Goal: Information Seeking & Learning: Learn about a topic

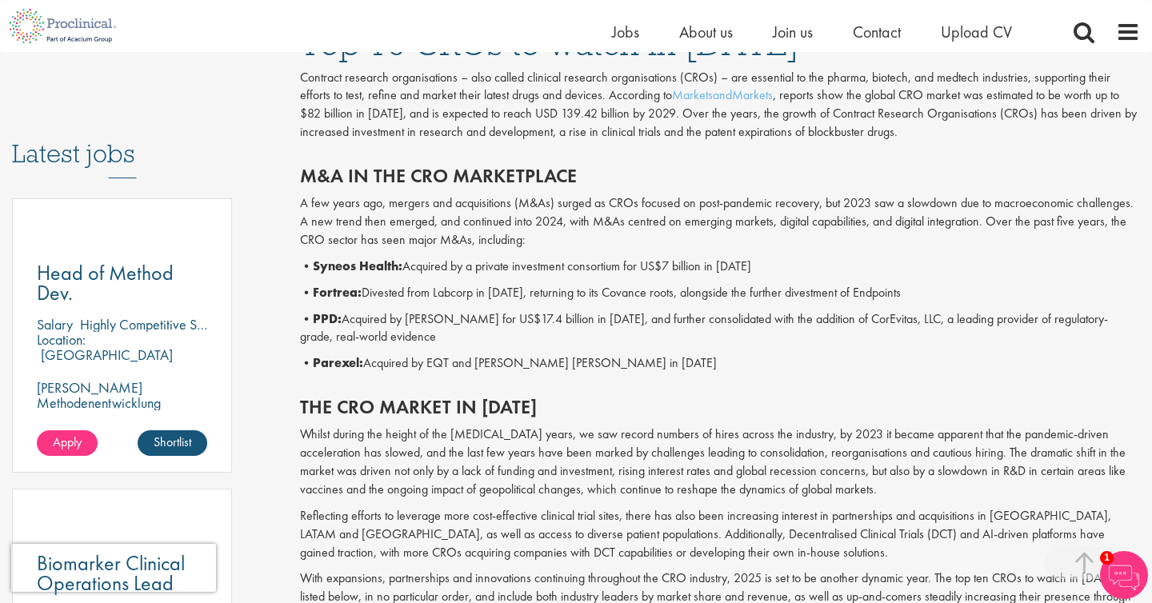
scroll to position [762, 0]
click at [693, 270] on p "• Syneos Health: Acquired by a private investment consortium for US$7 billion i…" at bounding box center [720, 267] width 840 height 18
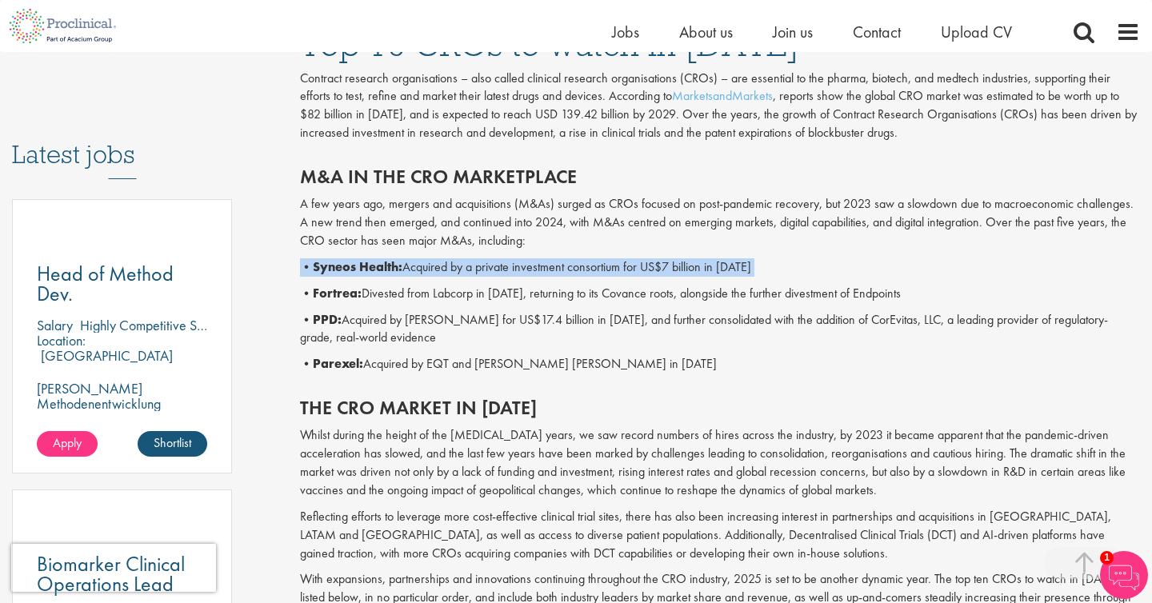
click at [693, 270] on p "• Syneos Health: Acquired by a private investment consortium for US$7 billion i…" at bounding box center [720, 267] width 840 height 18
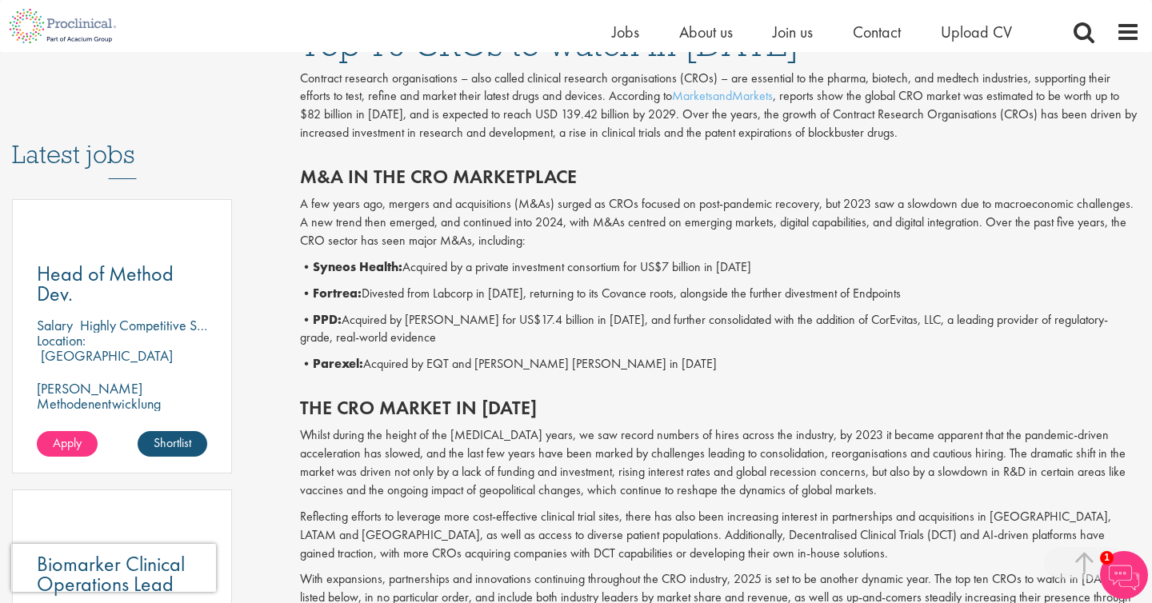
click at [505, 292] on p "• Fortrea: Divested from Labcorp in [DATE], returning to its Covance roots, alo…" at bounding box center [720, 294] width 840 height 18
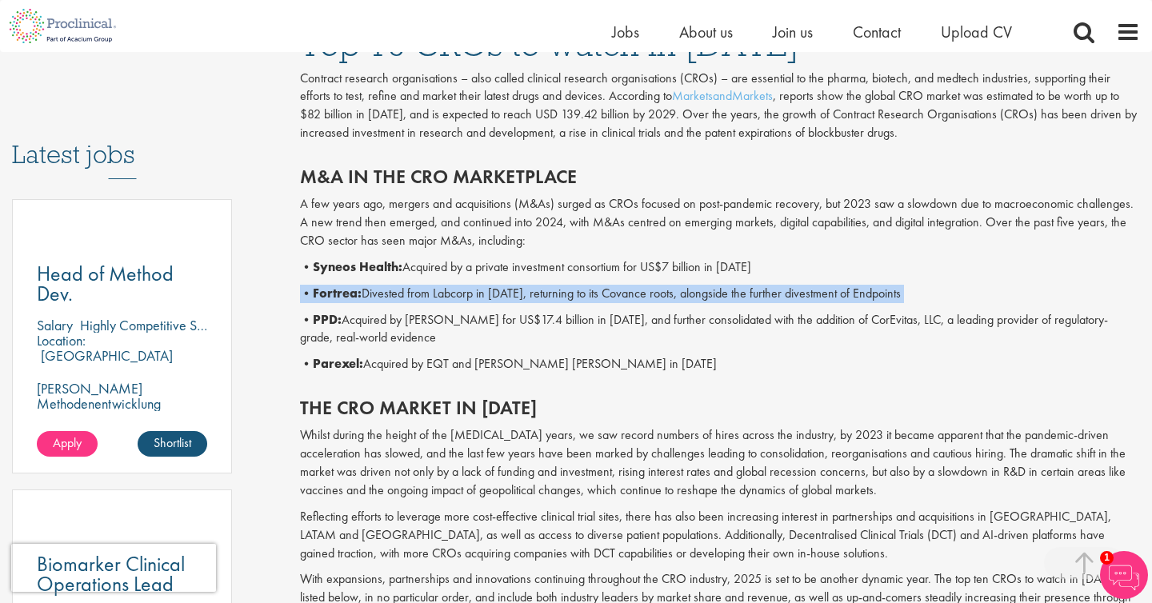
click at [505, 292] on p "• Fortrea: Divested from Labcorp in [DATE], returning to its Covance roots, alo…" at bounding box center [720, 294] width 840 height 18
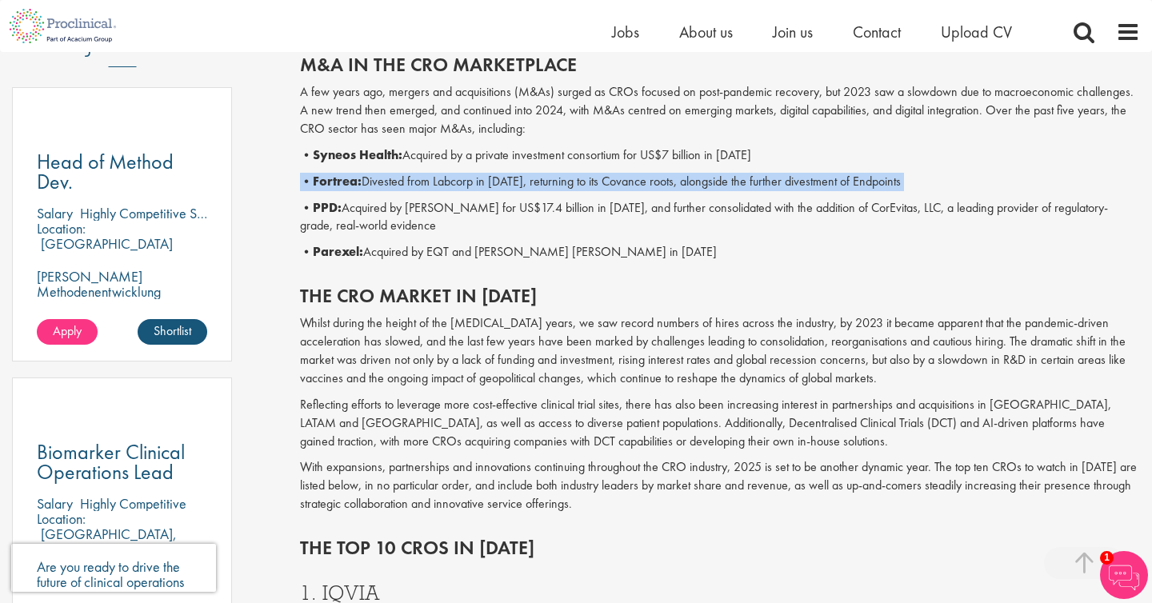
scroll to position [900, 0]
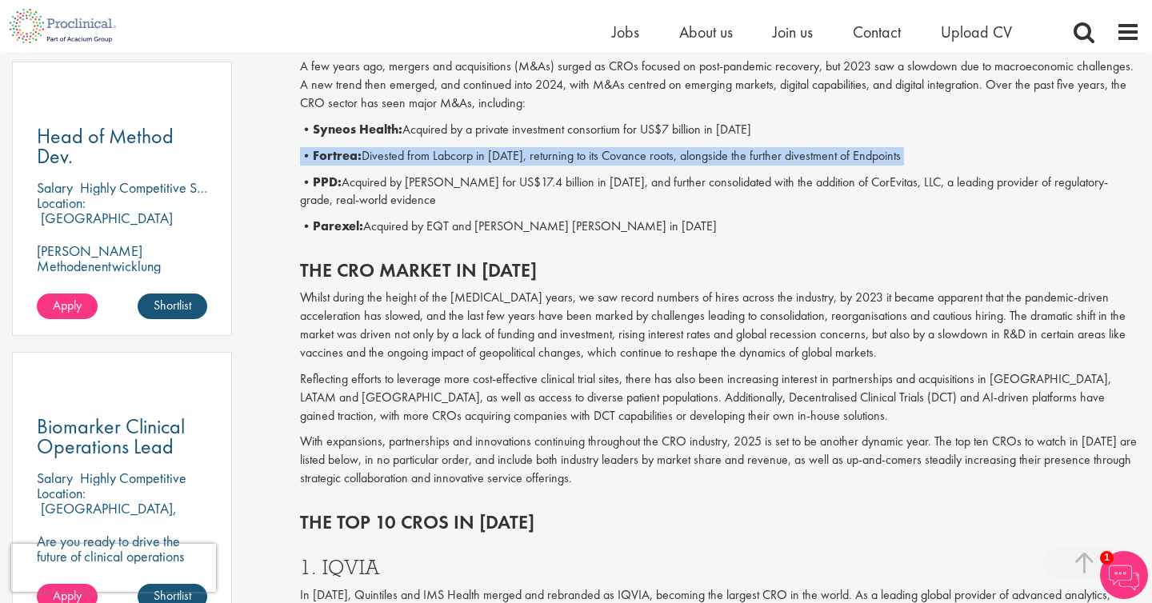
click at [477, 325] on p "Whilst during the height of the [MEDICAL_DATA] years, we saw record numbers of …" at bounding box center [720, 325] width 840 height 73
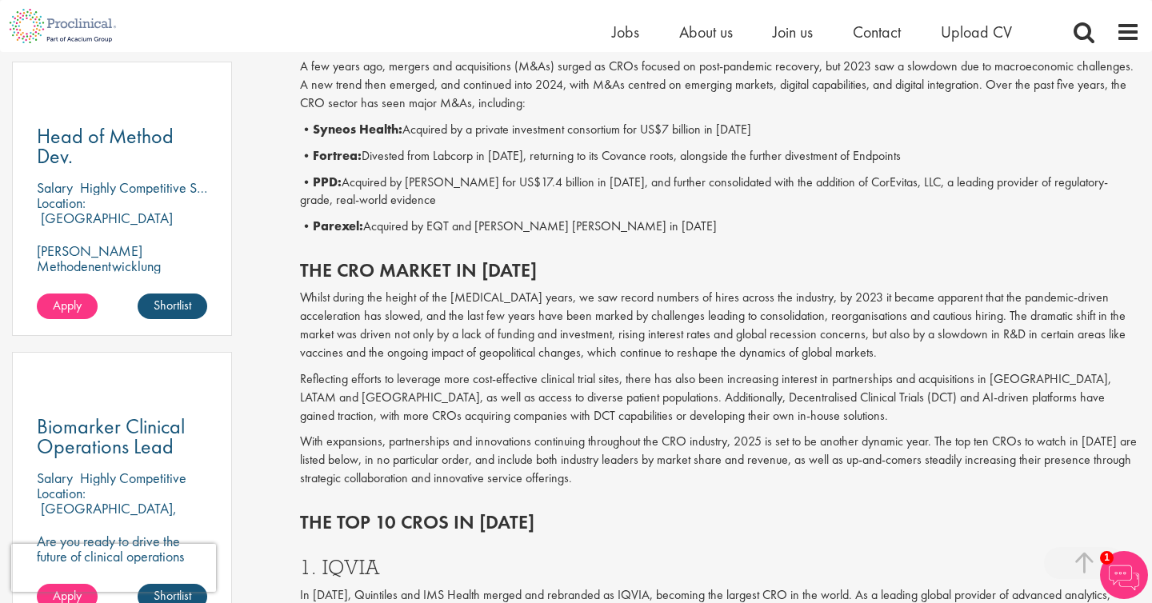
click at [477, 325] on p "Whilst during the height of the [MEDICAL_DATA] years, we saw record numbers of …" at bounding box center [720, 325] width 840 height 73
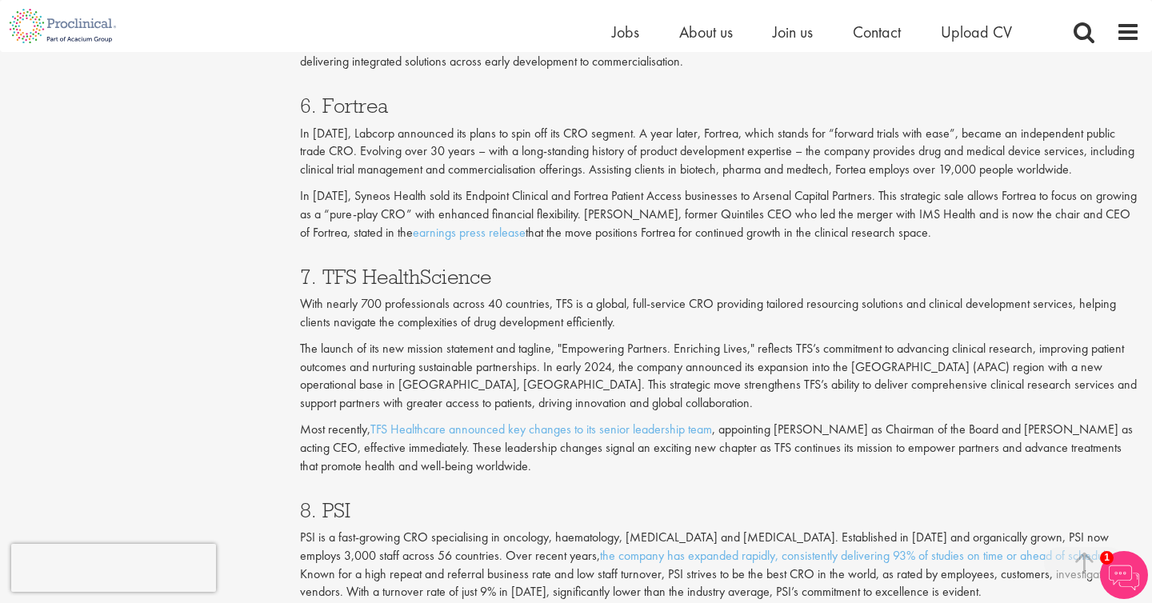
scroll to position [2925, 0]
click at [440, 153] on p "In [DATE], Labcorp announced its plans to spin off its CRO segment. A year late…" at bounding box center [720, 151] width 840 height 55
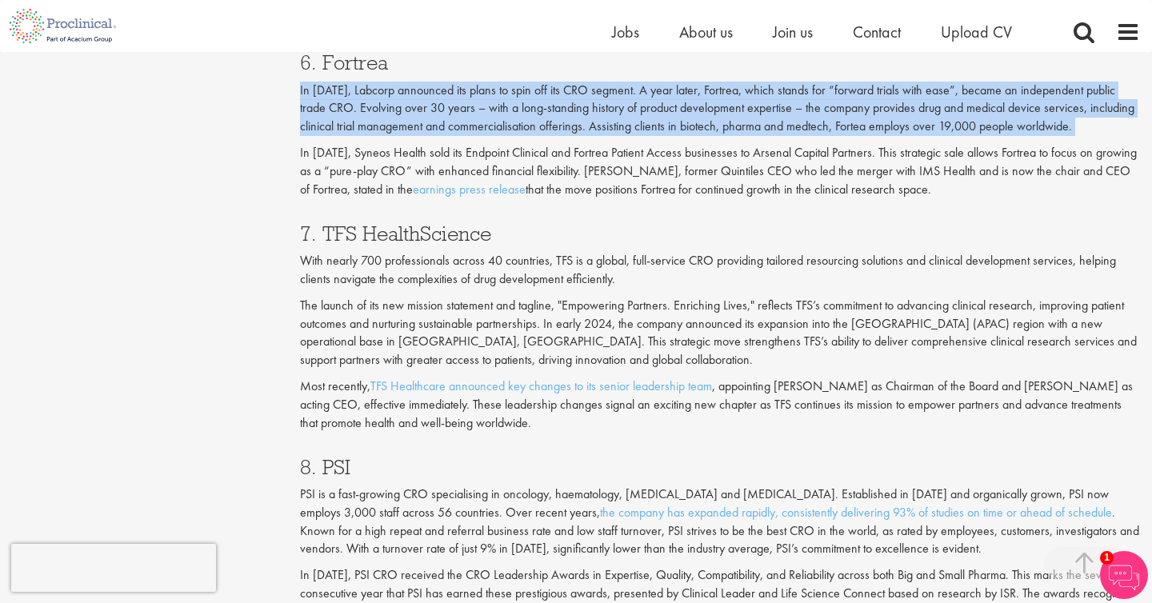
scroll to position [2972, 0]
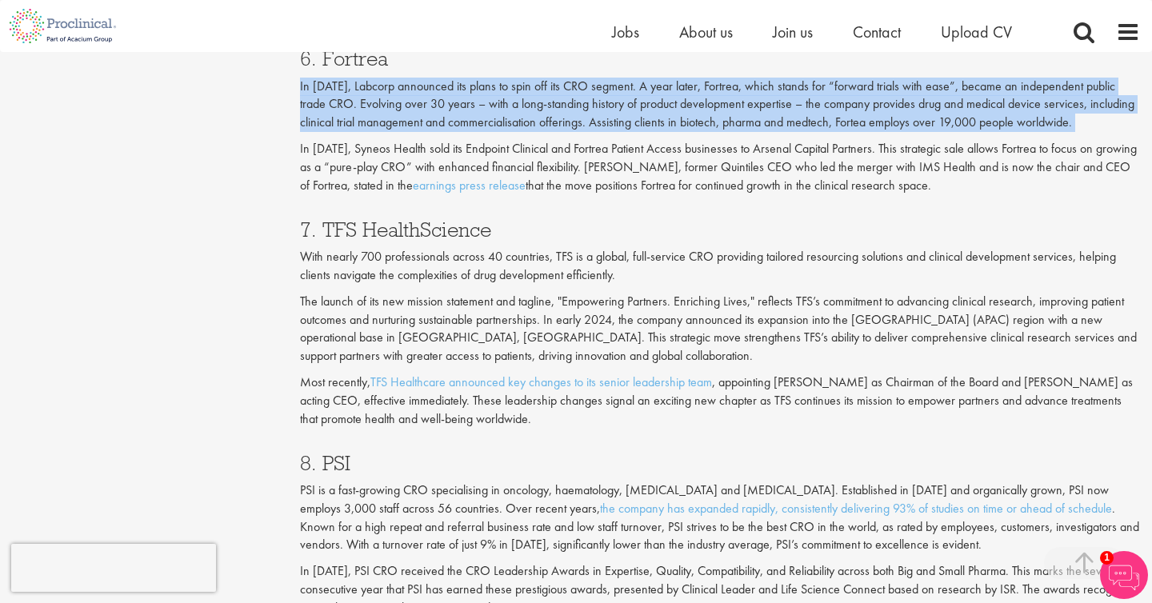
click at [723, 166] on p "In [DATE], Syneos Health sold its Endpoint Clinical and Fortrea Patient Access …" at bounding box center [720, 167] width 840 height 55
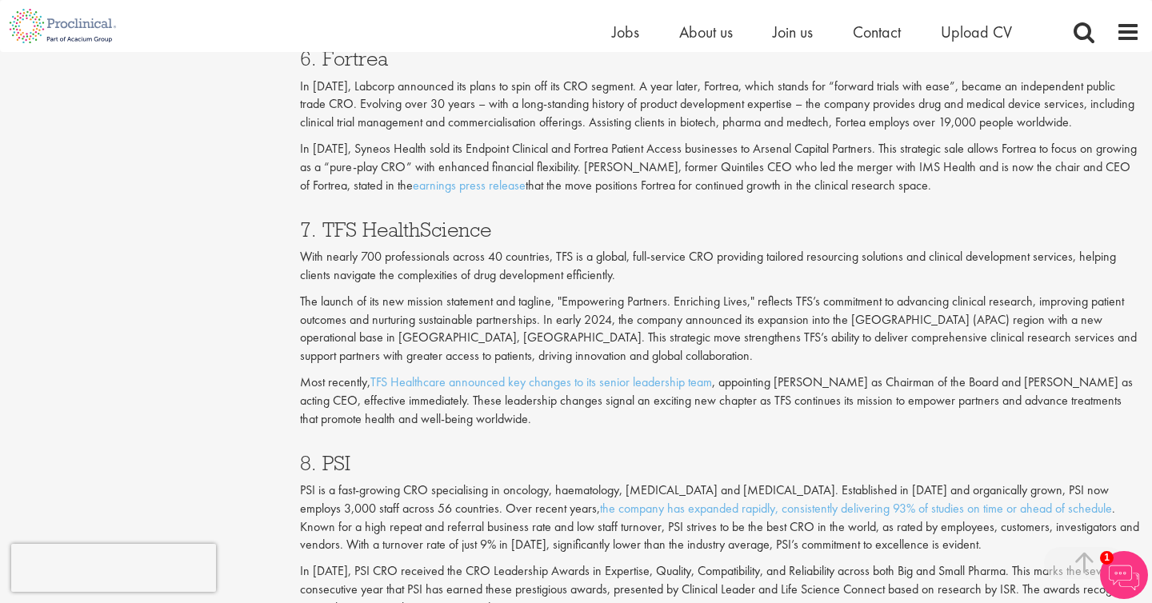
click at [723, 166] on p "In [DATE], Syneos Health sold its Endpoint Clinical and Fortrea Patient Access …" at bounding box center [720, 167] width 840 height 55
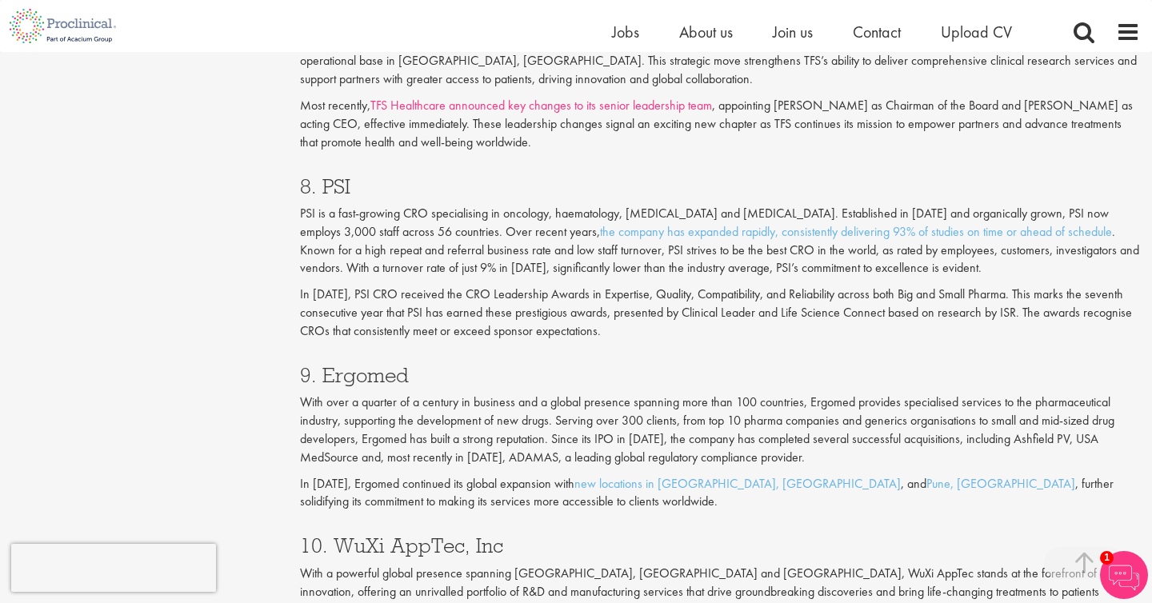
scroll to position [3256, 0]
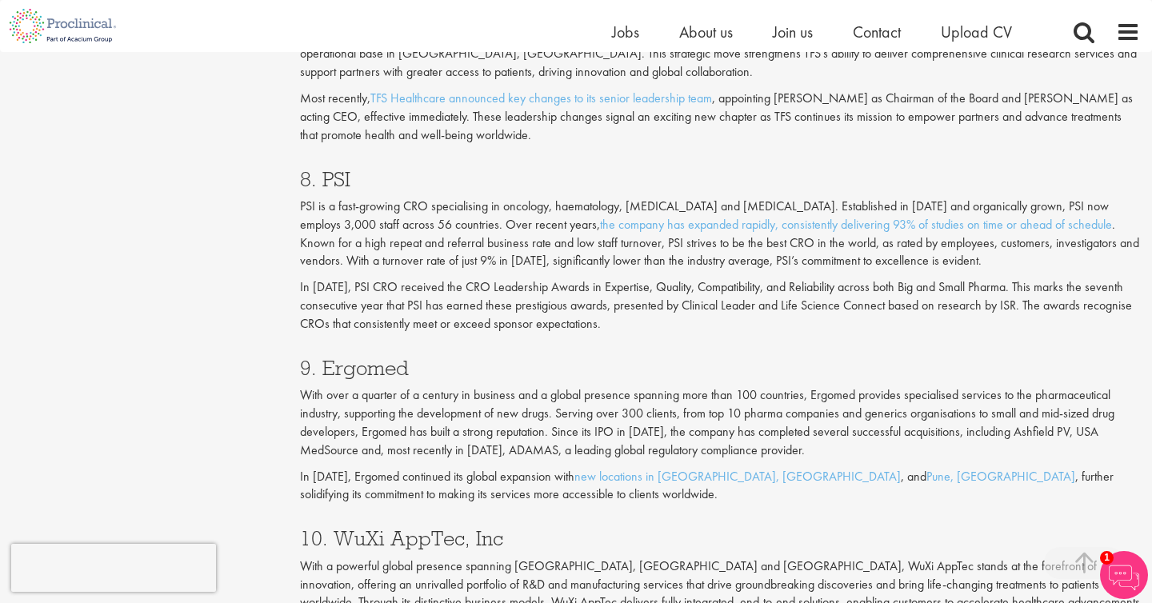
click at [438, 227] on p "PSI is a fast-growing CRO specialising in oncology, haematology, [MEDICAL_DATA]…" at bounding box center [720, 234] width 840 height 73
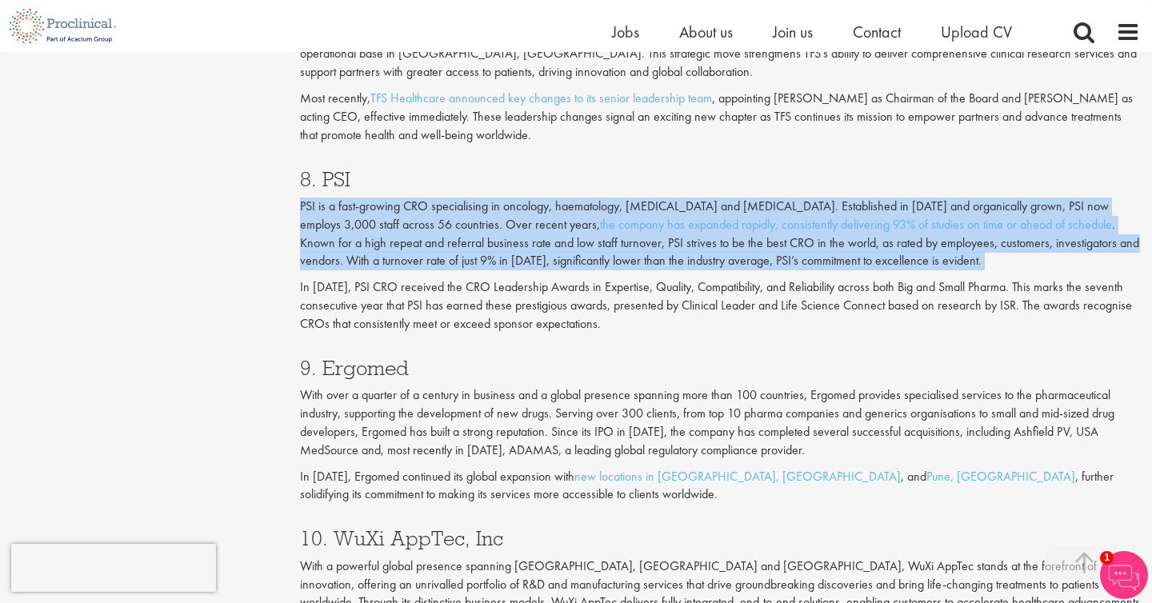
click at [438, 227] on p "PSI is a fast-growing CRO specialising in oncology, haematology, [MEDICAL_DATA]…" at bounding box center [720, 234] width 840 height 73
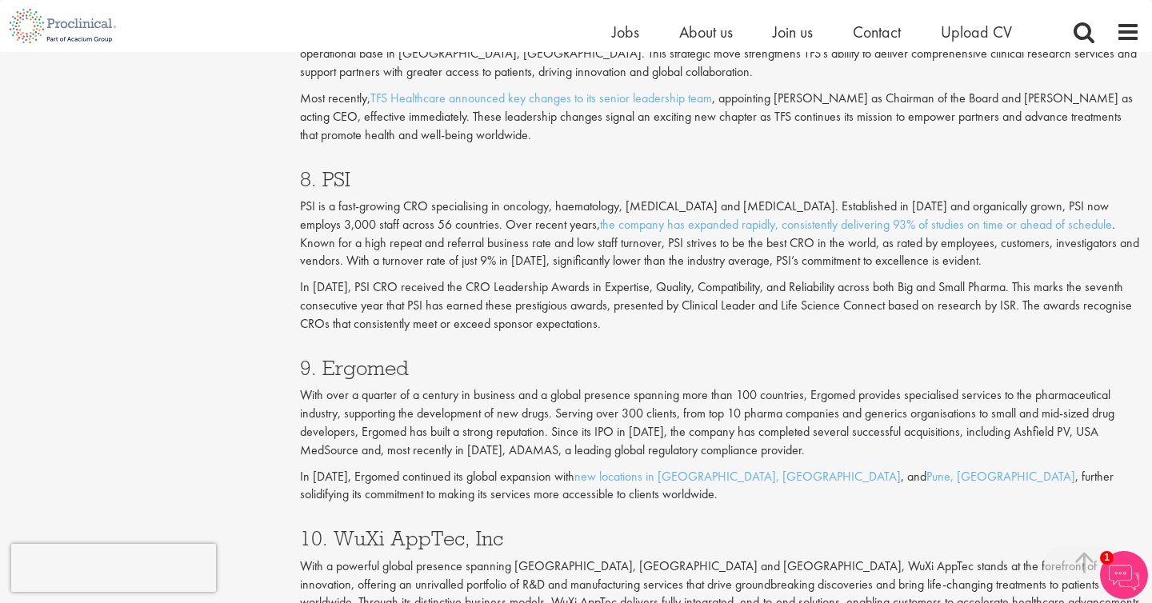
click at [466, 198] on p "PSI is a fast-growing CRO specialising in oncology, haematology, [MEDICAL_DATA]…" at bounding box center [720, 234] width 840 height 73
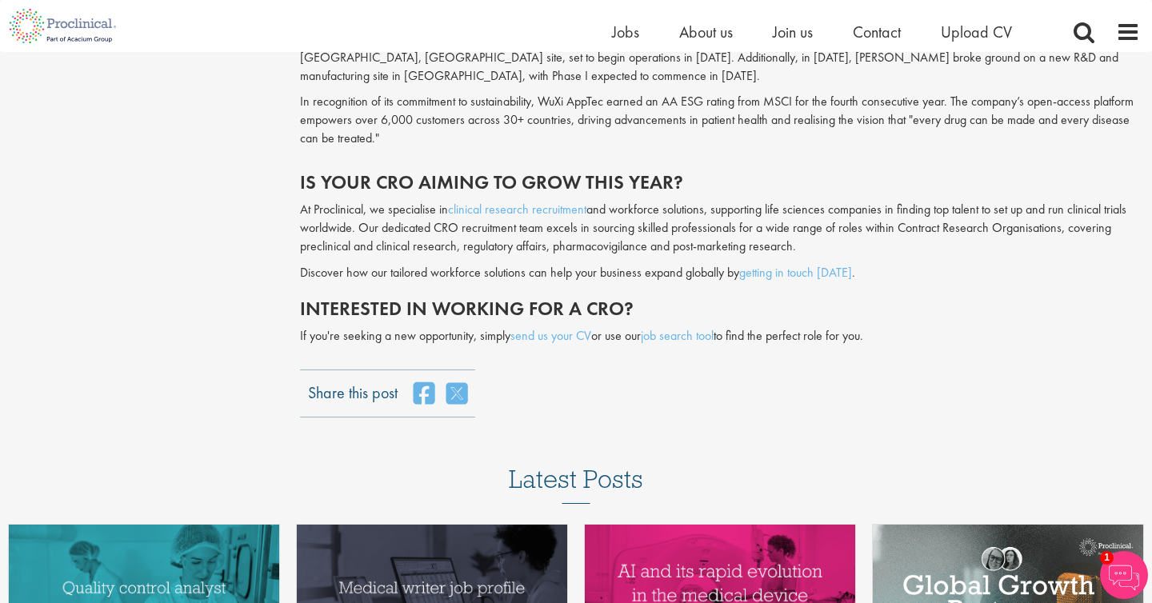
scroll to position [3886, 0]
